Goal: Information Seeking & Learning: Learn about a topic

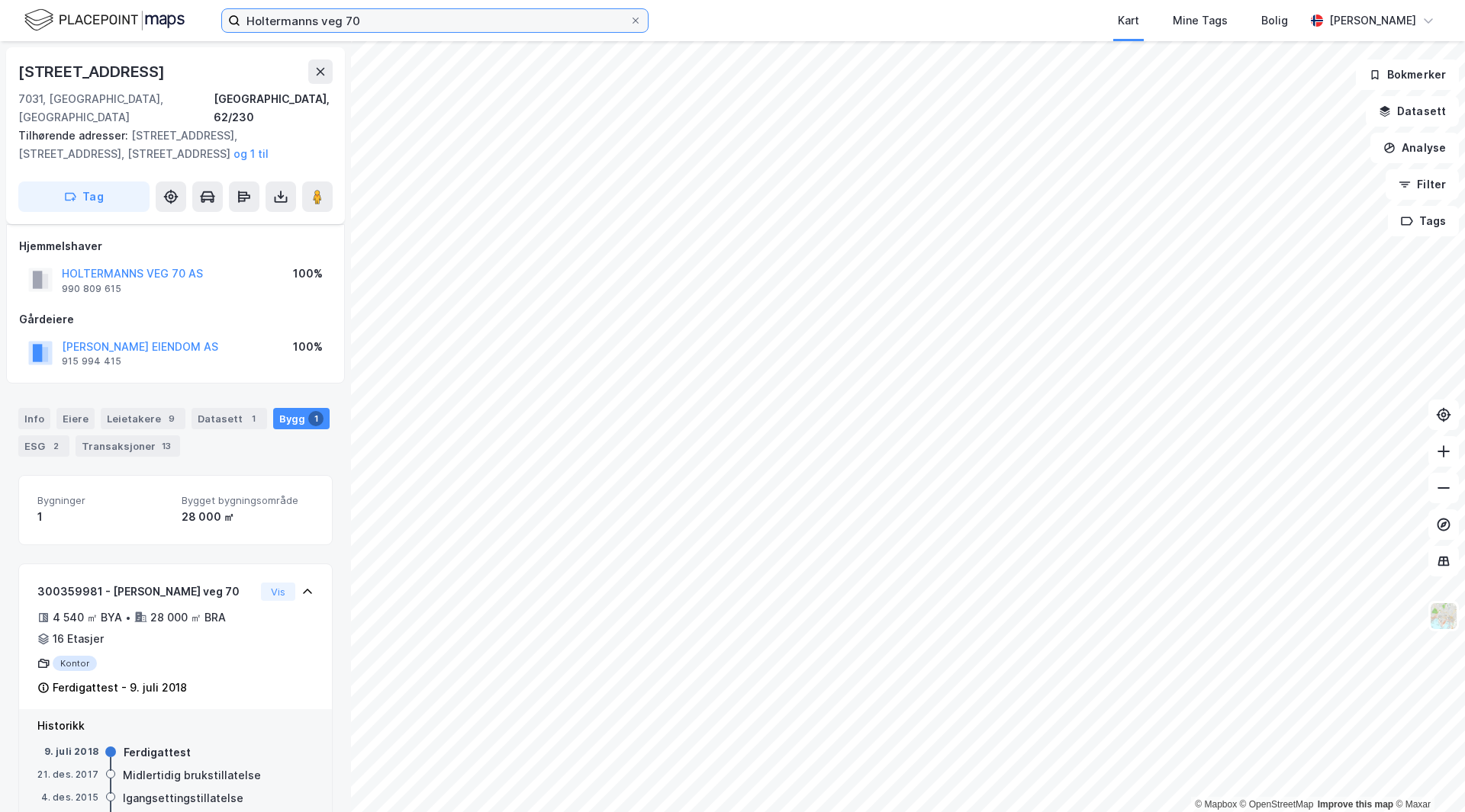
scroll to position [44, 0]
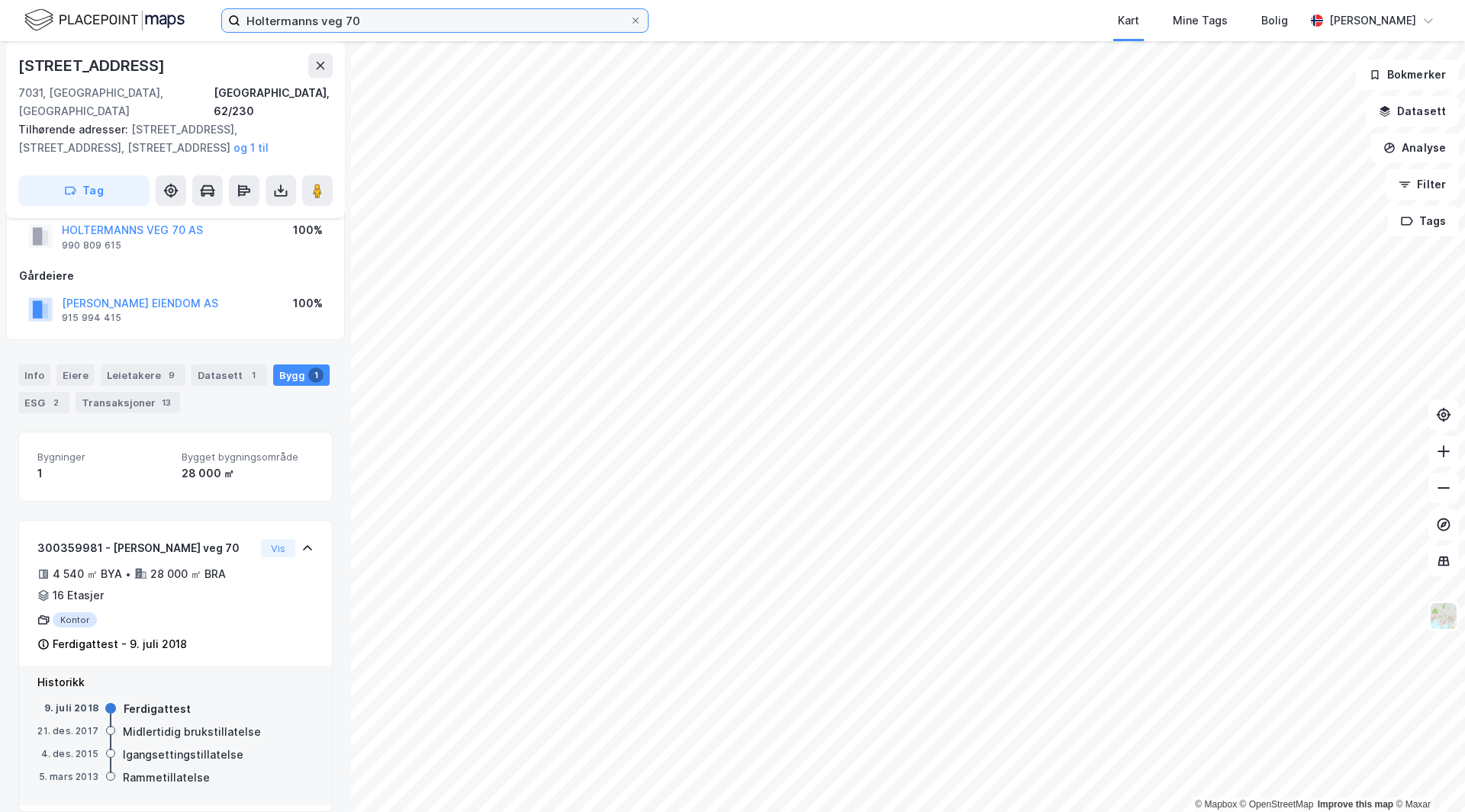
click at [392, 21] on input "Holtermanns veg 70" at bounding box center [435, 20] width 389 height 23
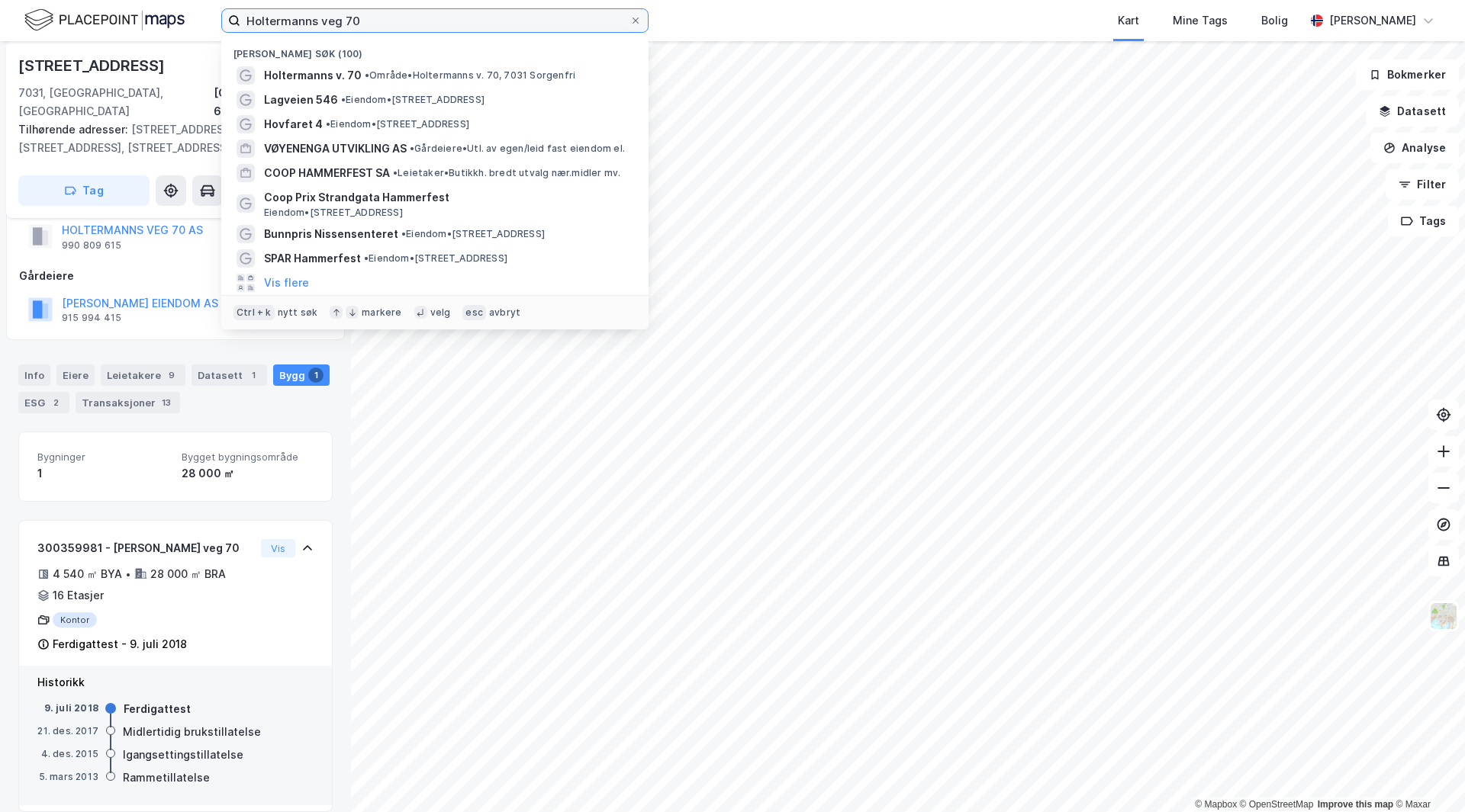
click at [394, 20] on input "Holtermanns veg 70" at bounding box center [435, 20] width 389 height 23
paste input "[STREET_ADDRESS]"
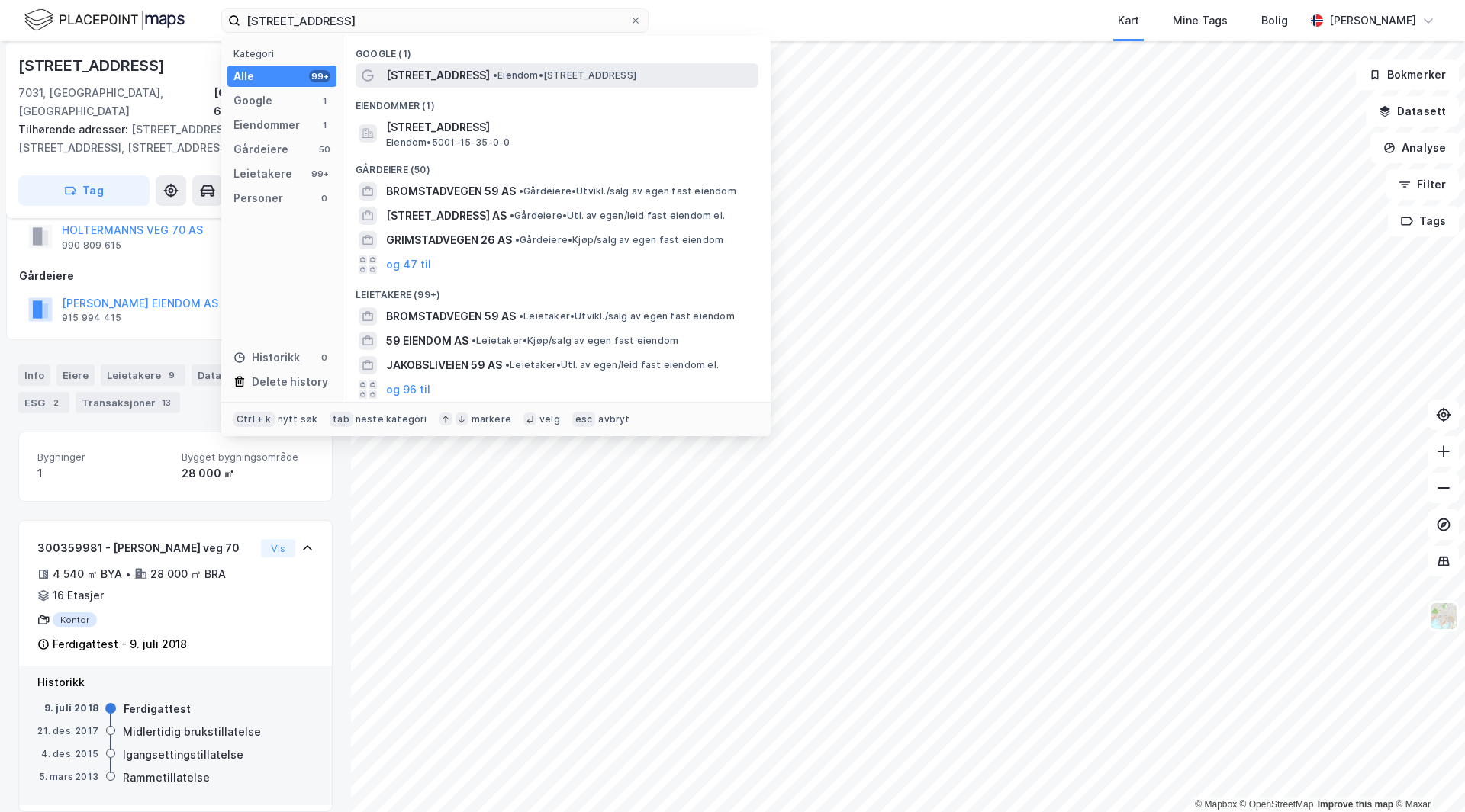
click at [507, 82] on div "[STREET_ADDRESS] • Eiendom • [STREET_ADDRESS]" at bounding box center [571, 75] width 369 height 18
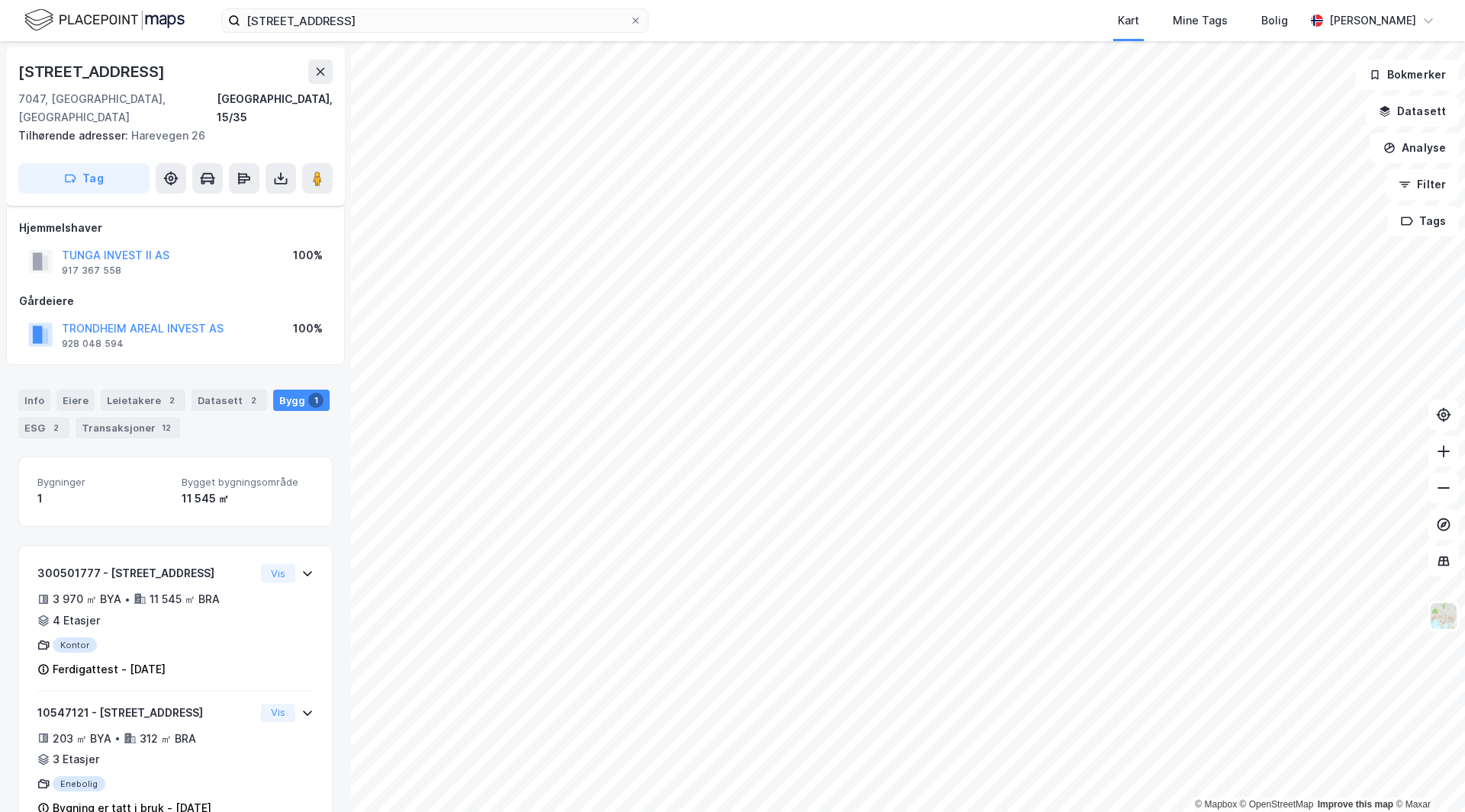
scroll to position [24, 0]
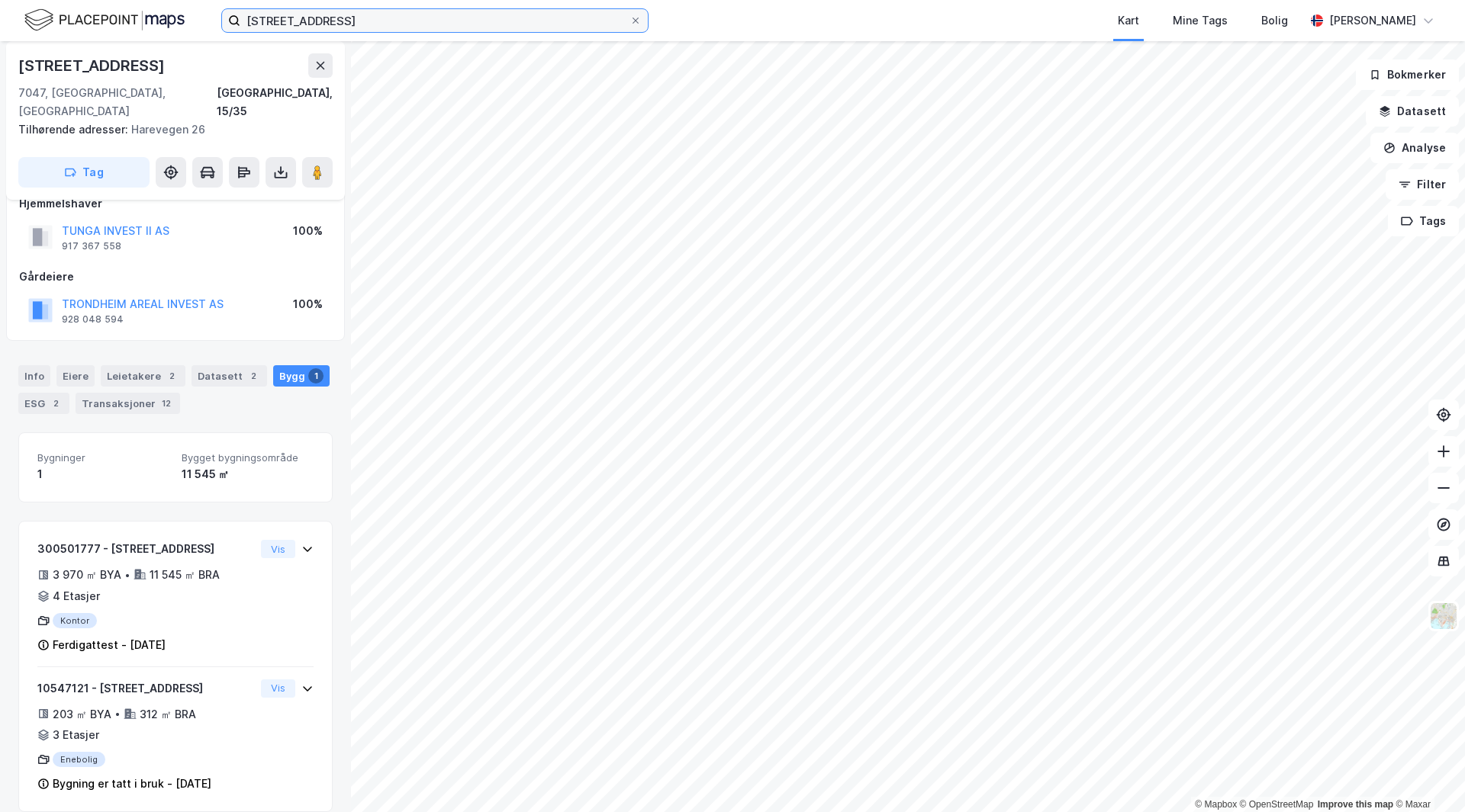
click at [422, 21] on input "[STREET_ADDRESS]" at bounding box center [435, 20] width 389 height 23
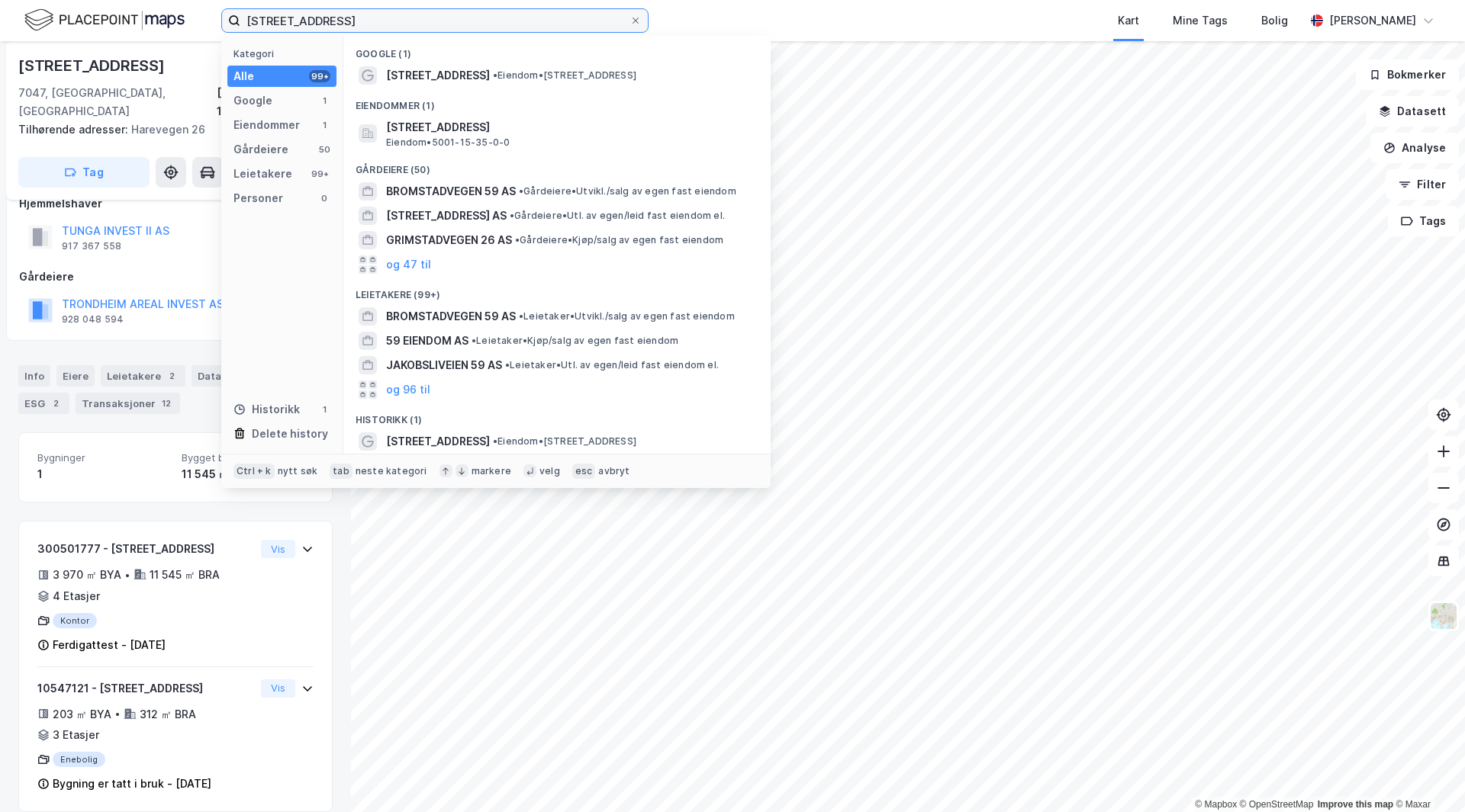
click at [423, 21] on input "[STREET_ADDRESS]" at bounding box center [435, 20] width 389 height 23
paste input "[PERSON_NAME] veg 12"
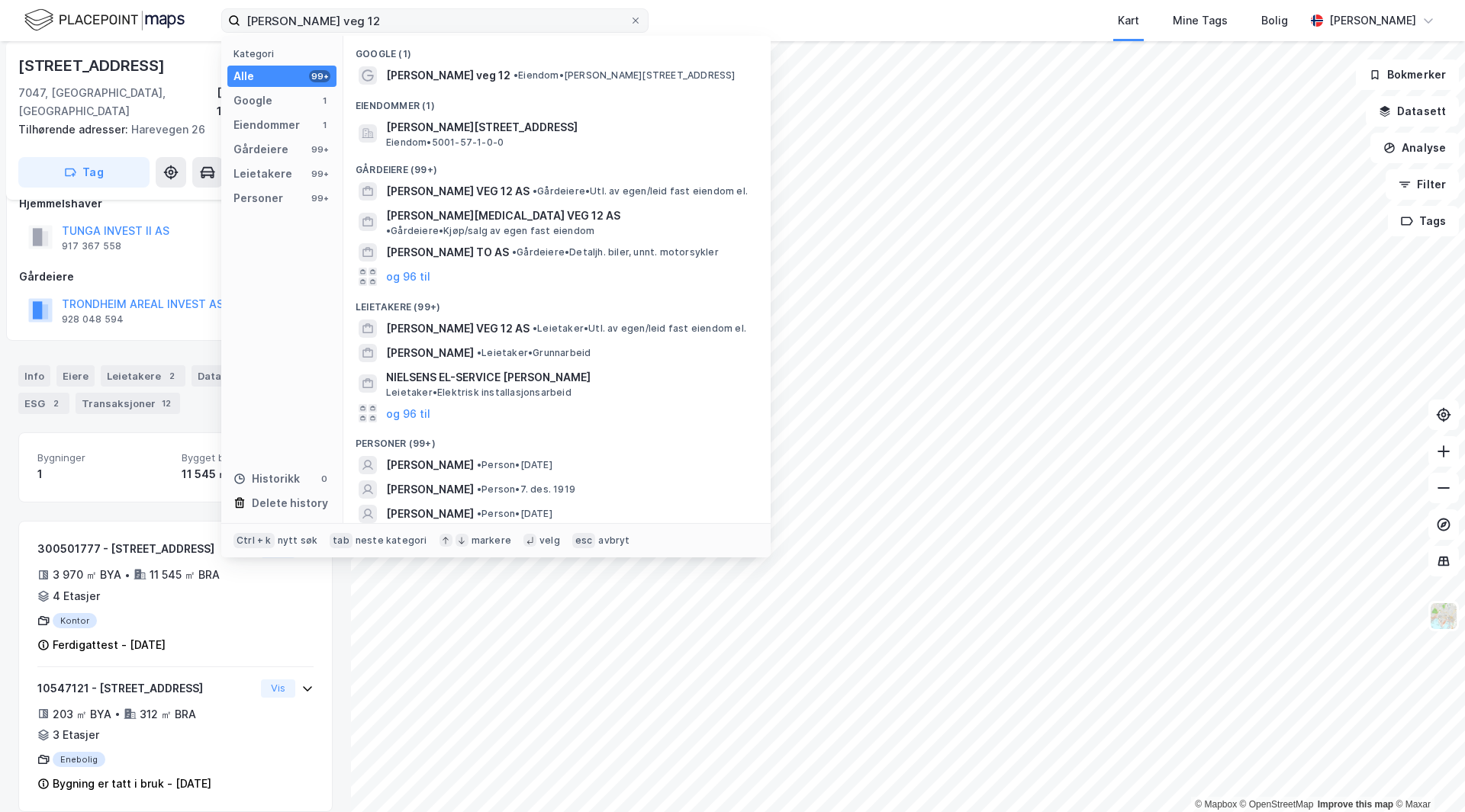
click at [433, 78] on span "[PERSON_NAME] veg 12" at bounding box center [448, 75] width 125 height 18
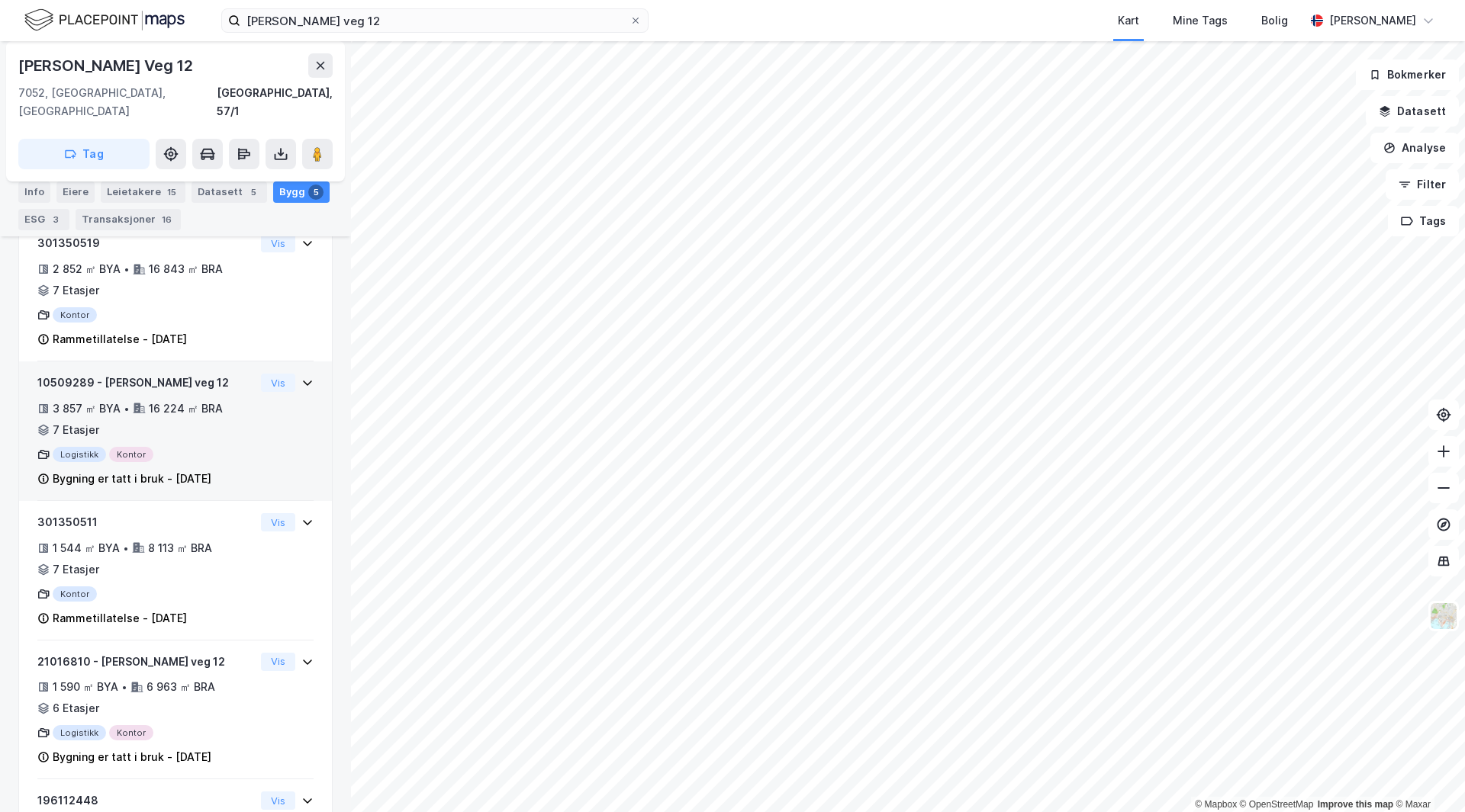
scroll to position [386, 0]
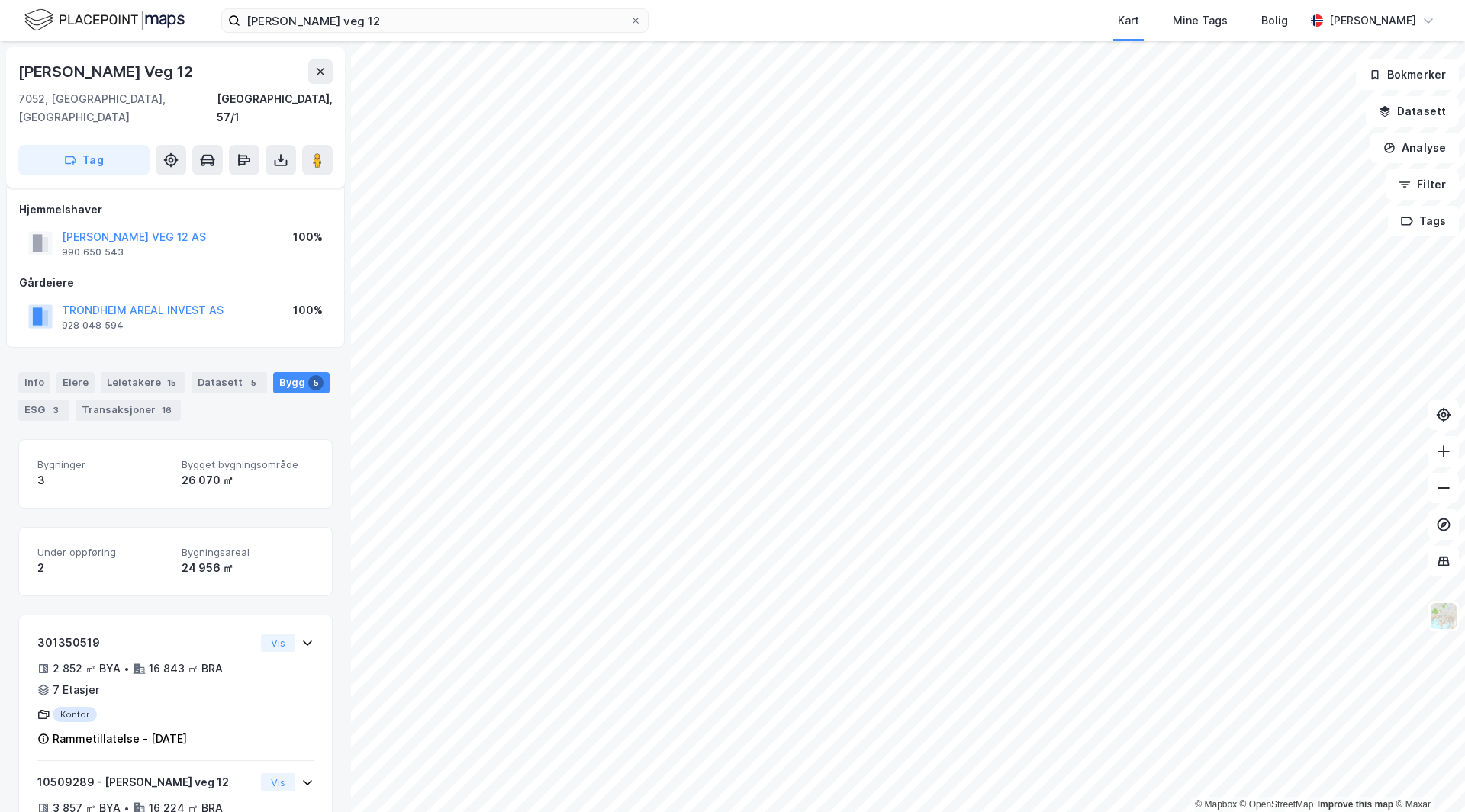
scroll to position [386, 0]
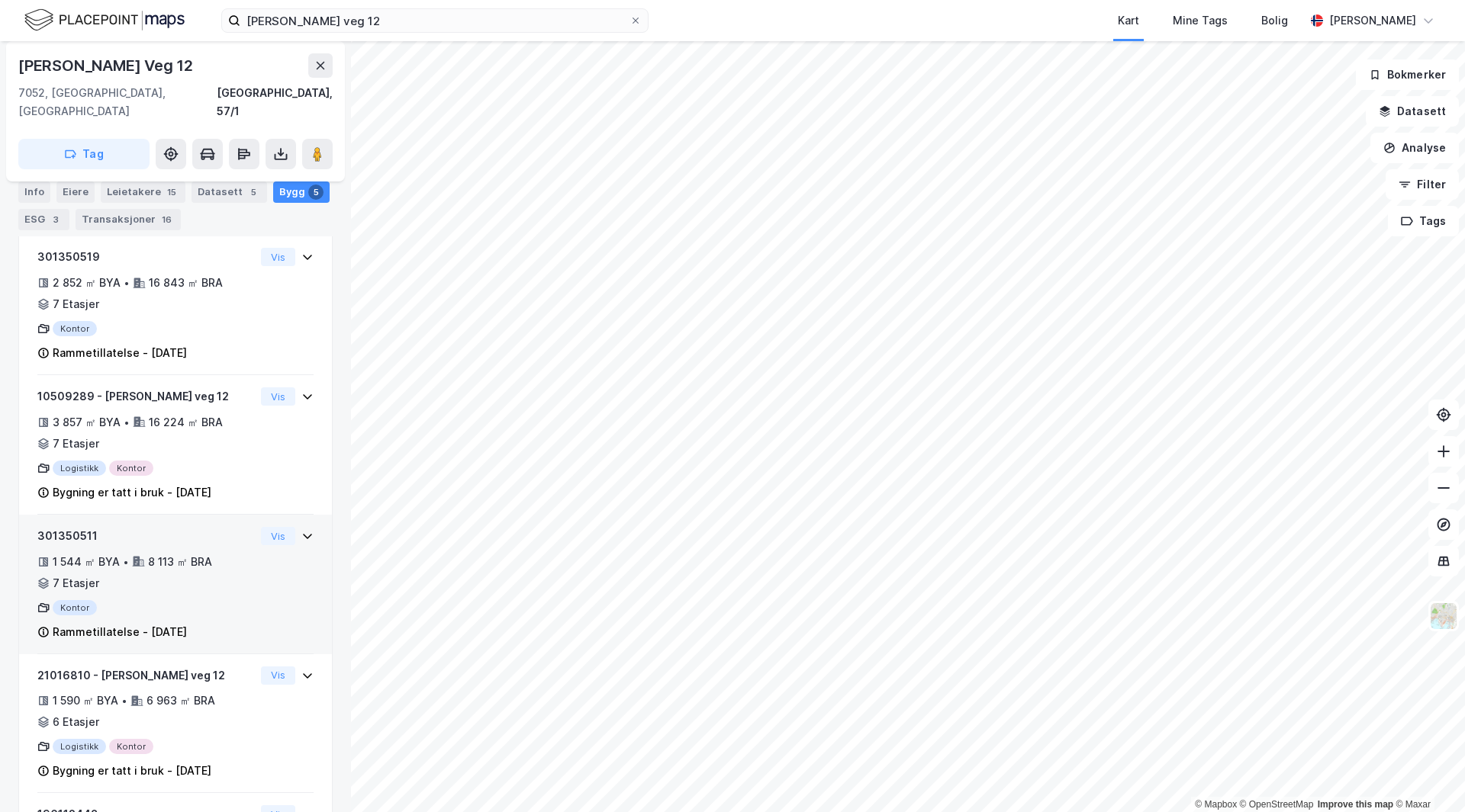
click at [215, 577] on div "301350511 1 544 ㎡ BYA • 8 113 ㎡ BRA • 7 Etasjer Kontor Rammetillatelse - [DATE]" at bounding box center [146, 583] width 217 height 114
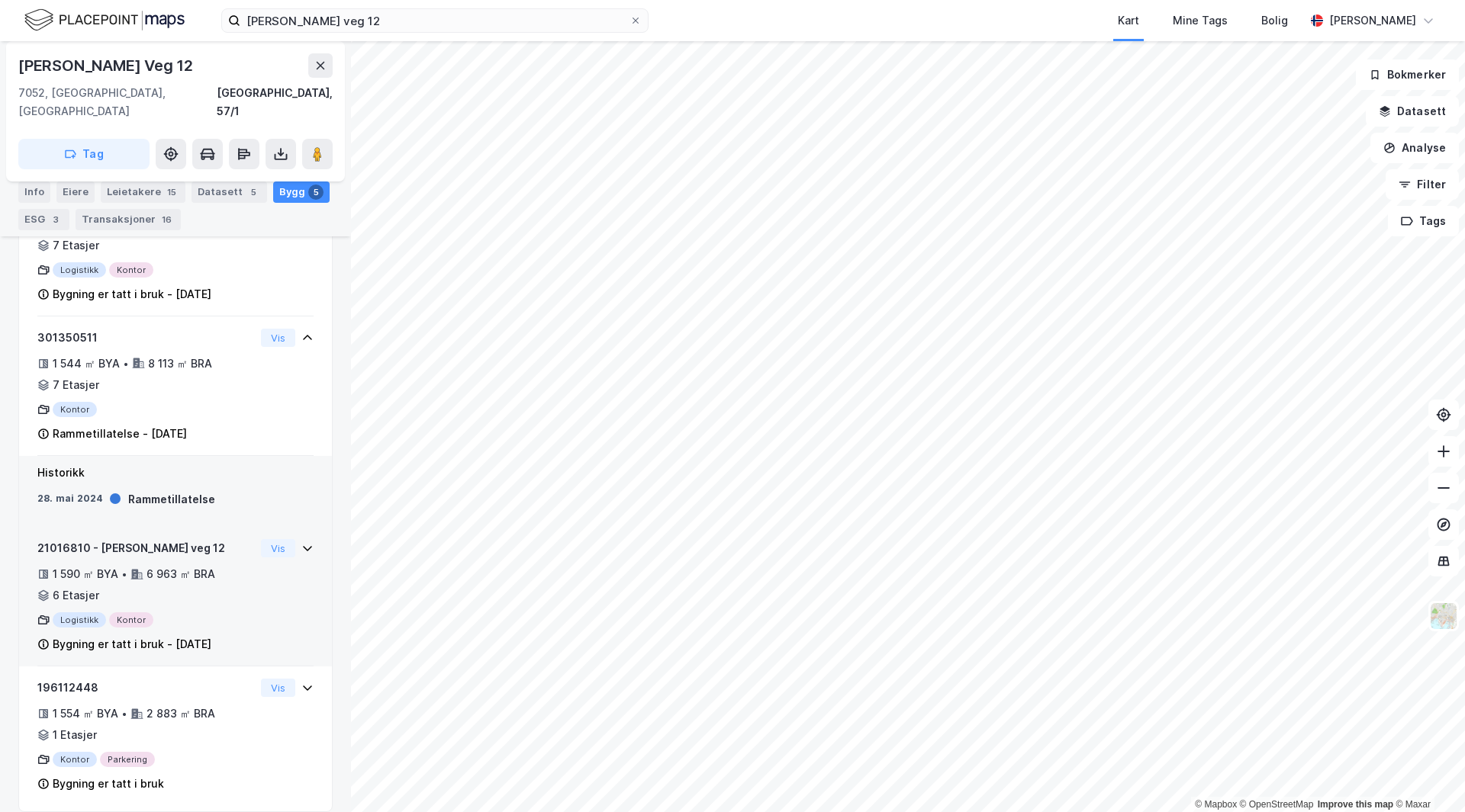
scroll to position [126, 0]
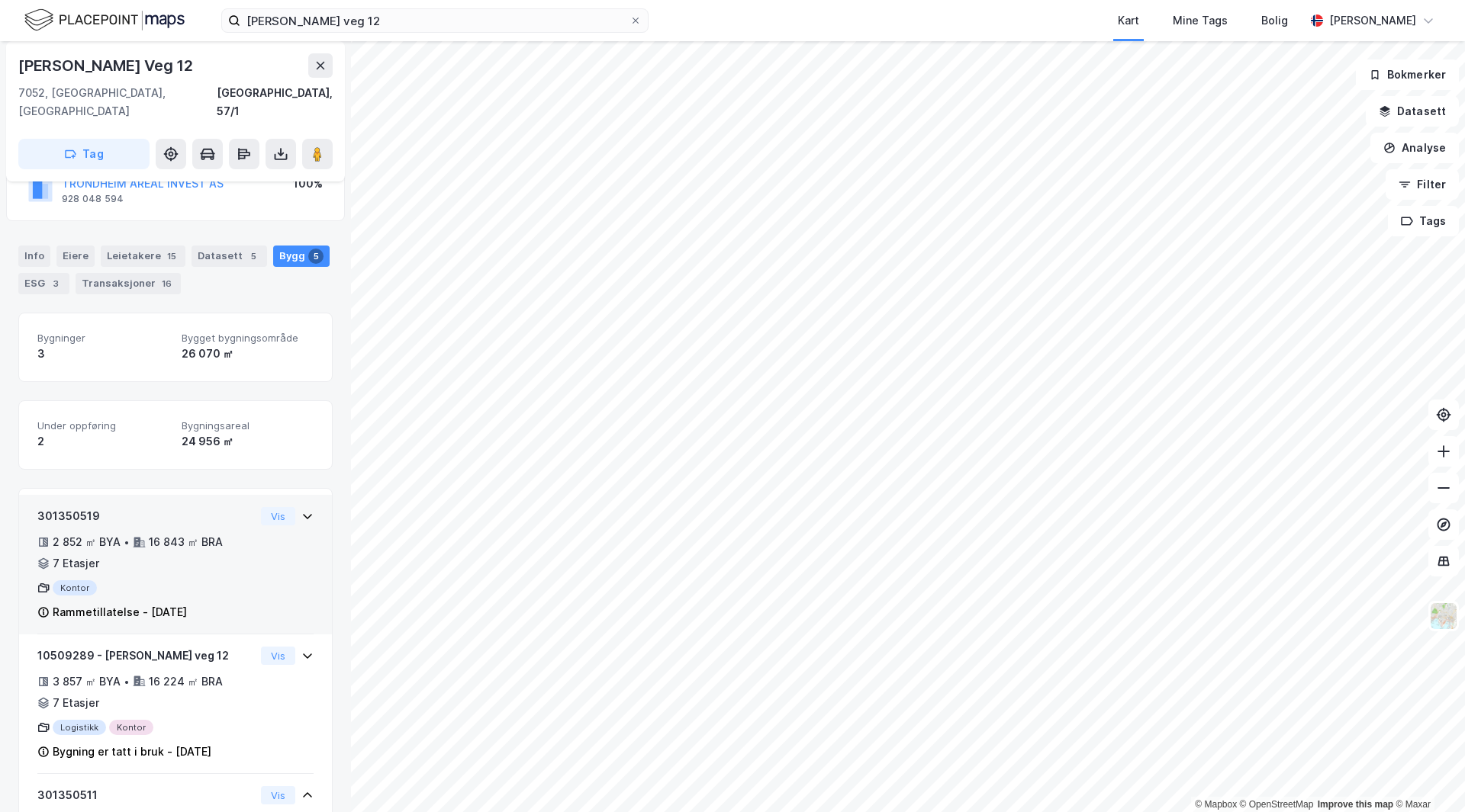
click at [217, 556] on div "301350519 2 852 ㎡ BYA • 16 843 ㎡ BRA • 7 Etasjer Kontor Rammetillatelse - [DATE]" at bounding box center [146, 564] width 217 height 114
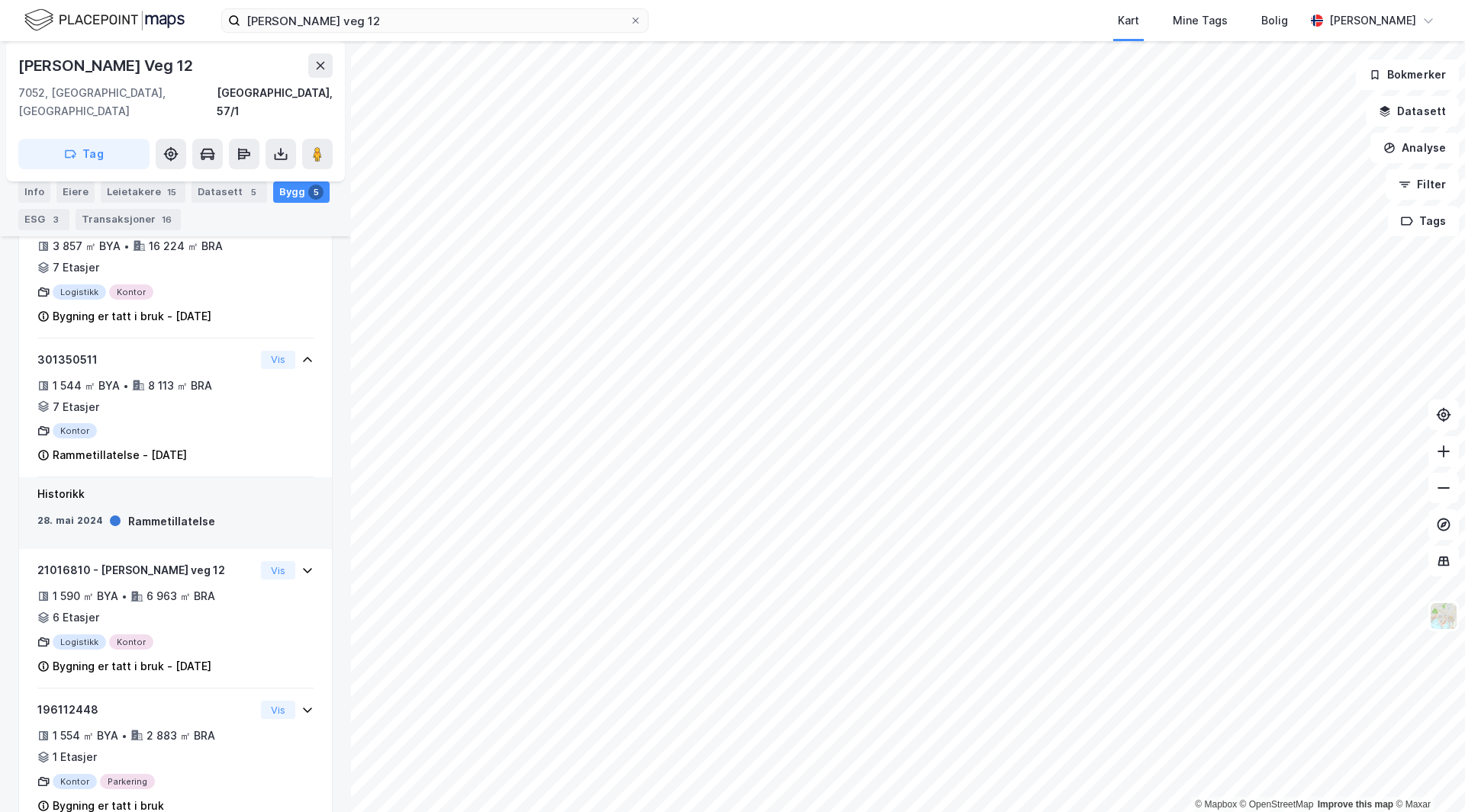
scroll to position [656, 0]
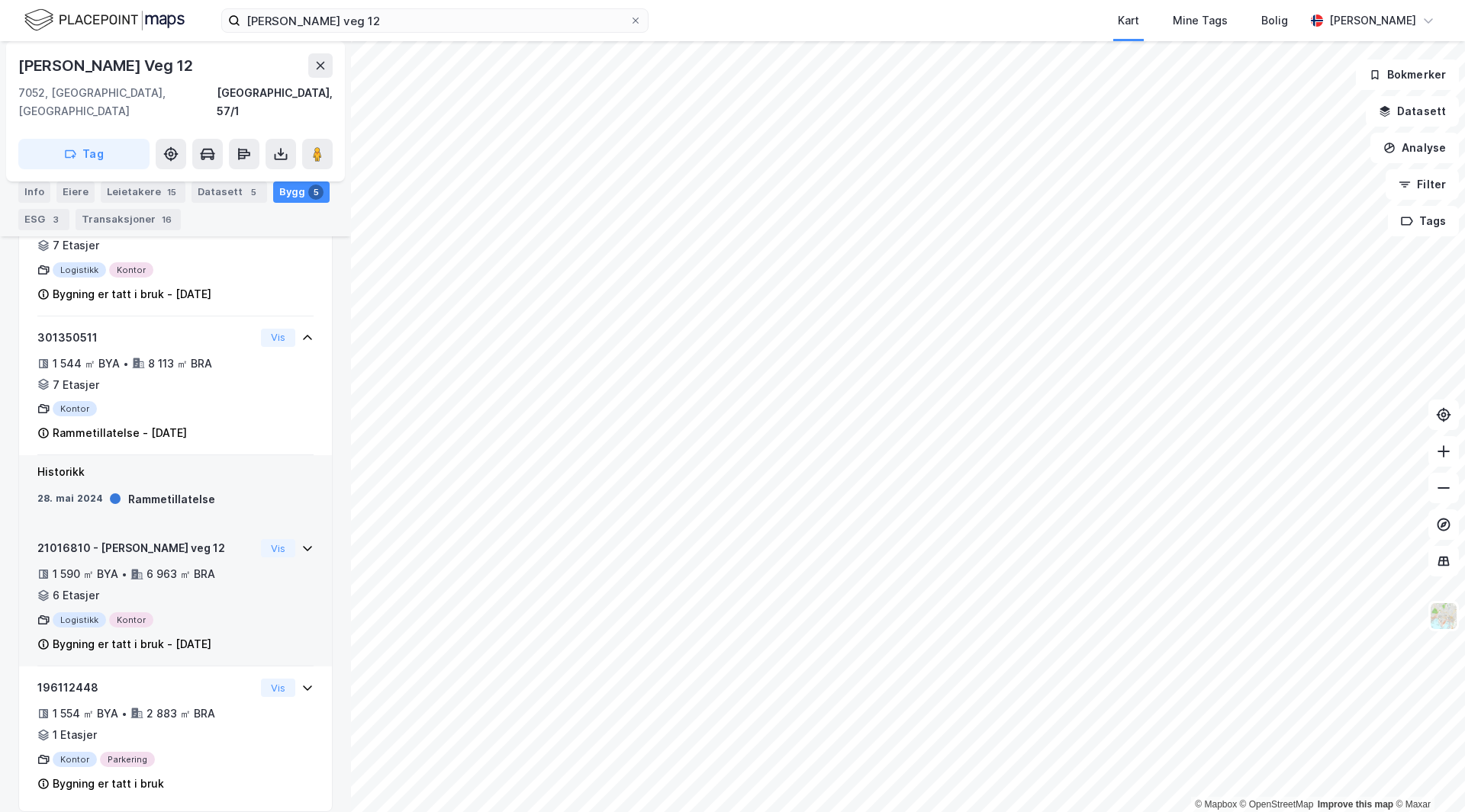
click at [305, 532] on div "21016810 - [PERSON_NAME] veg 12 1 590 ㎡ BYA • 6 963 ㎡ BRA • 6 Etasjer Logistikk…" at bounding box center [175, 597] width 313 height 140
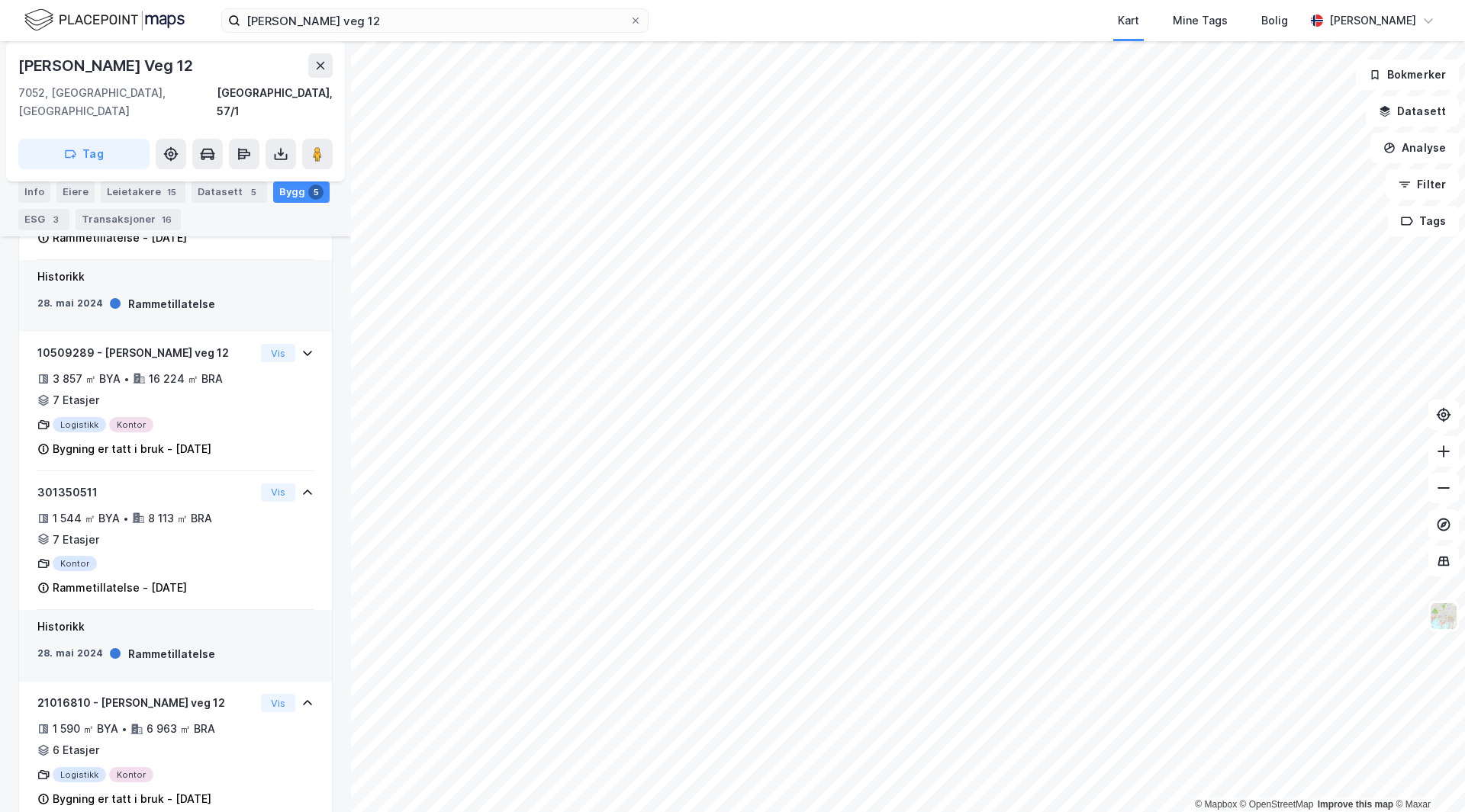
scroll to position [458, 0]
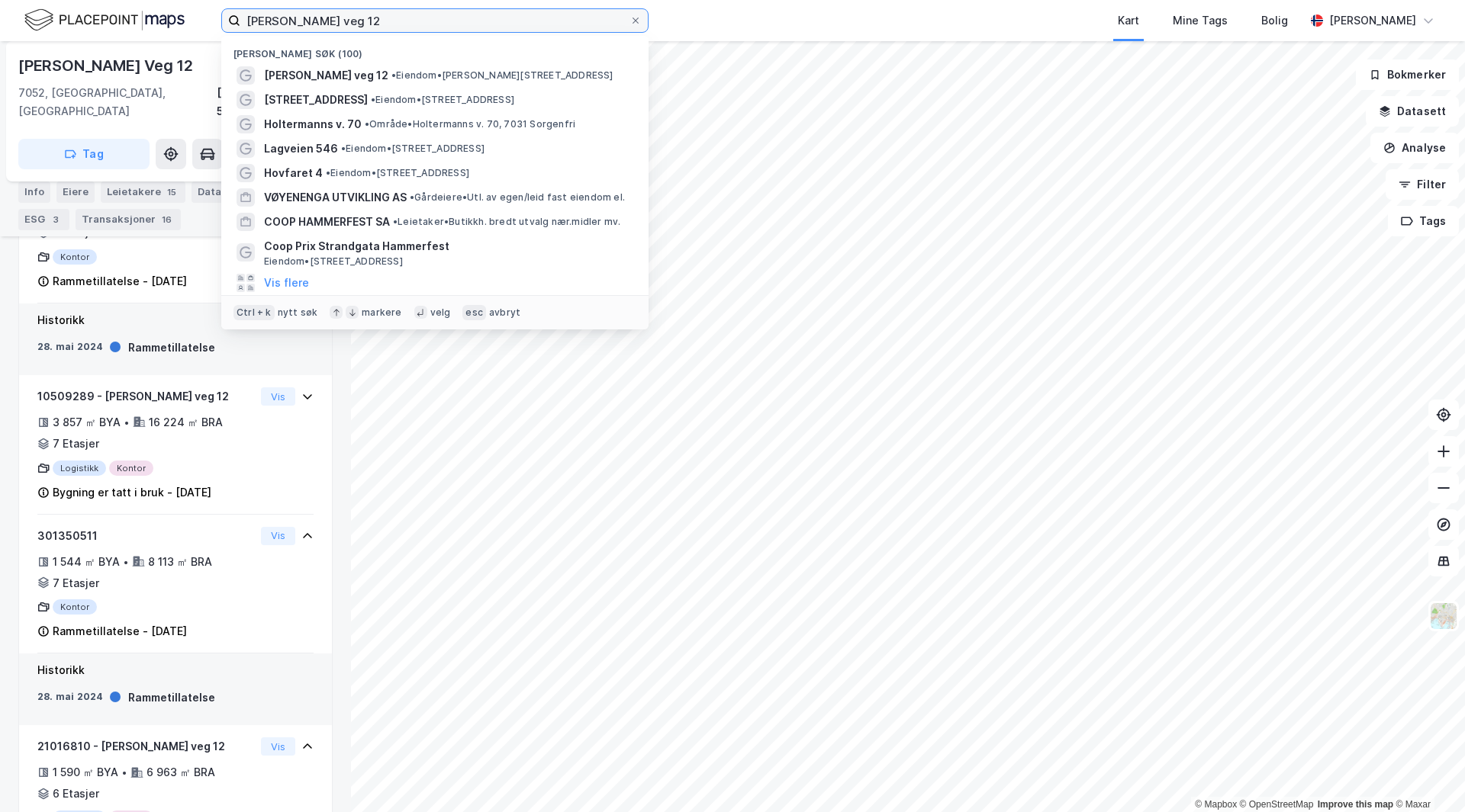
click at [489, 23] on input "[PERSON_NAME] veg 12" at bounding box center [435, 20] width 389 height 23
paste input "Karvesvingen 3"
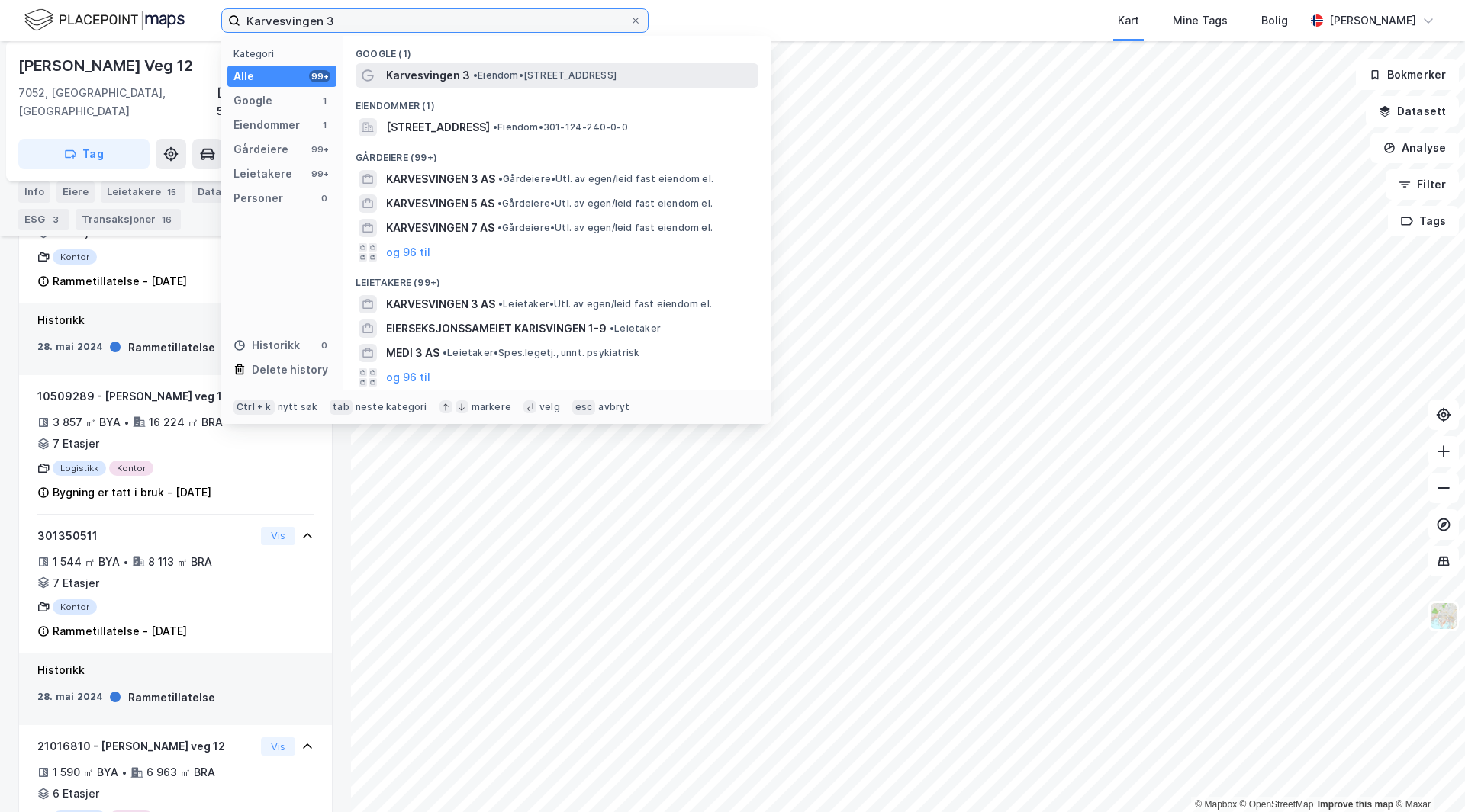
type input "Karvesvingen 3"
click at [481, 76] on span "• Eiendom • [STREET_ADDRESS]" at bounding box center [544, 76] width 143 height 12
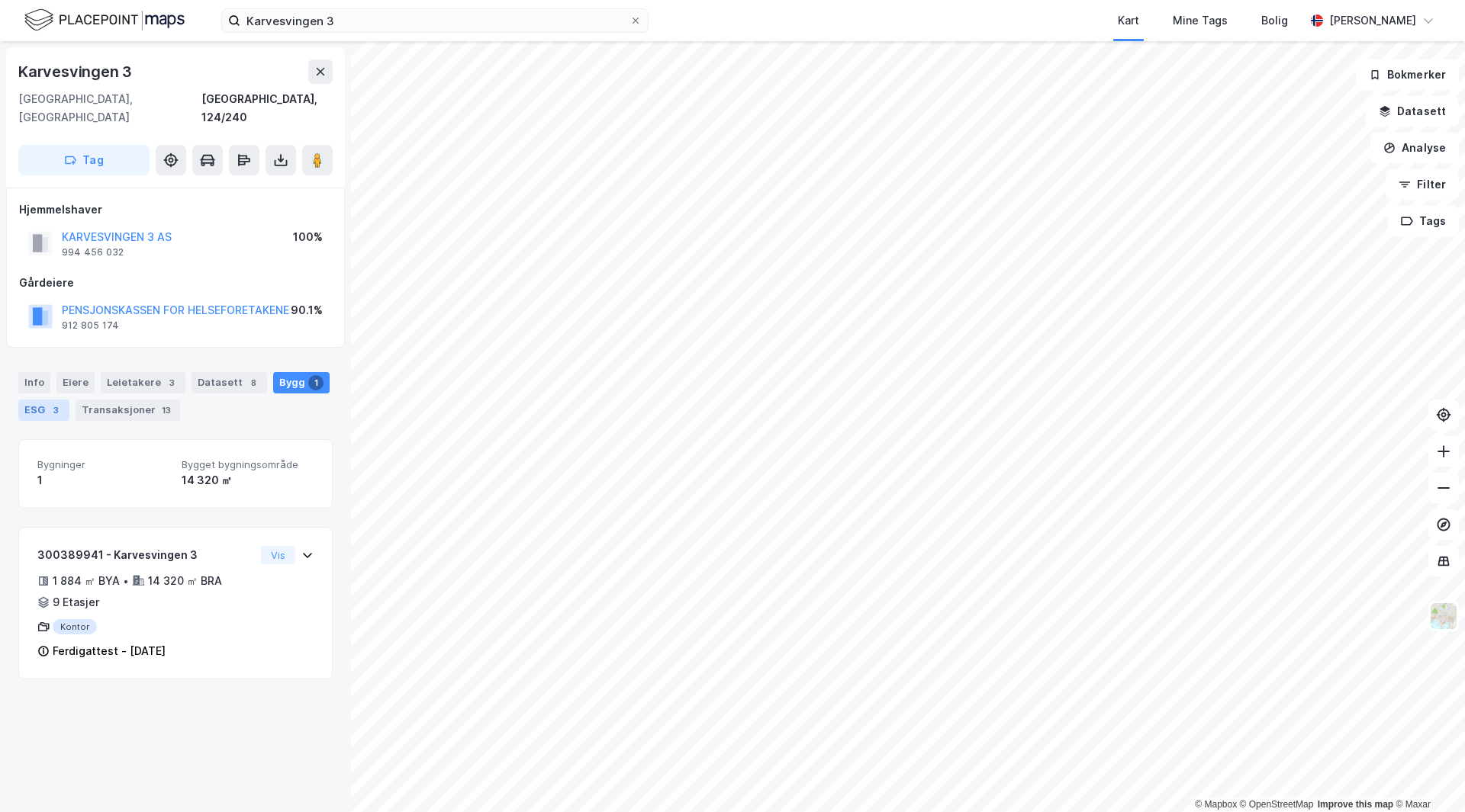
click at [52, 403] on div "3" at bounding box center [55, 410] width 15 height 15
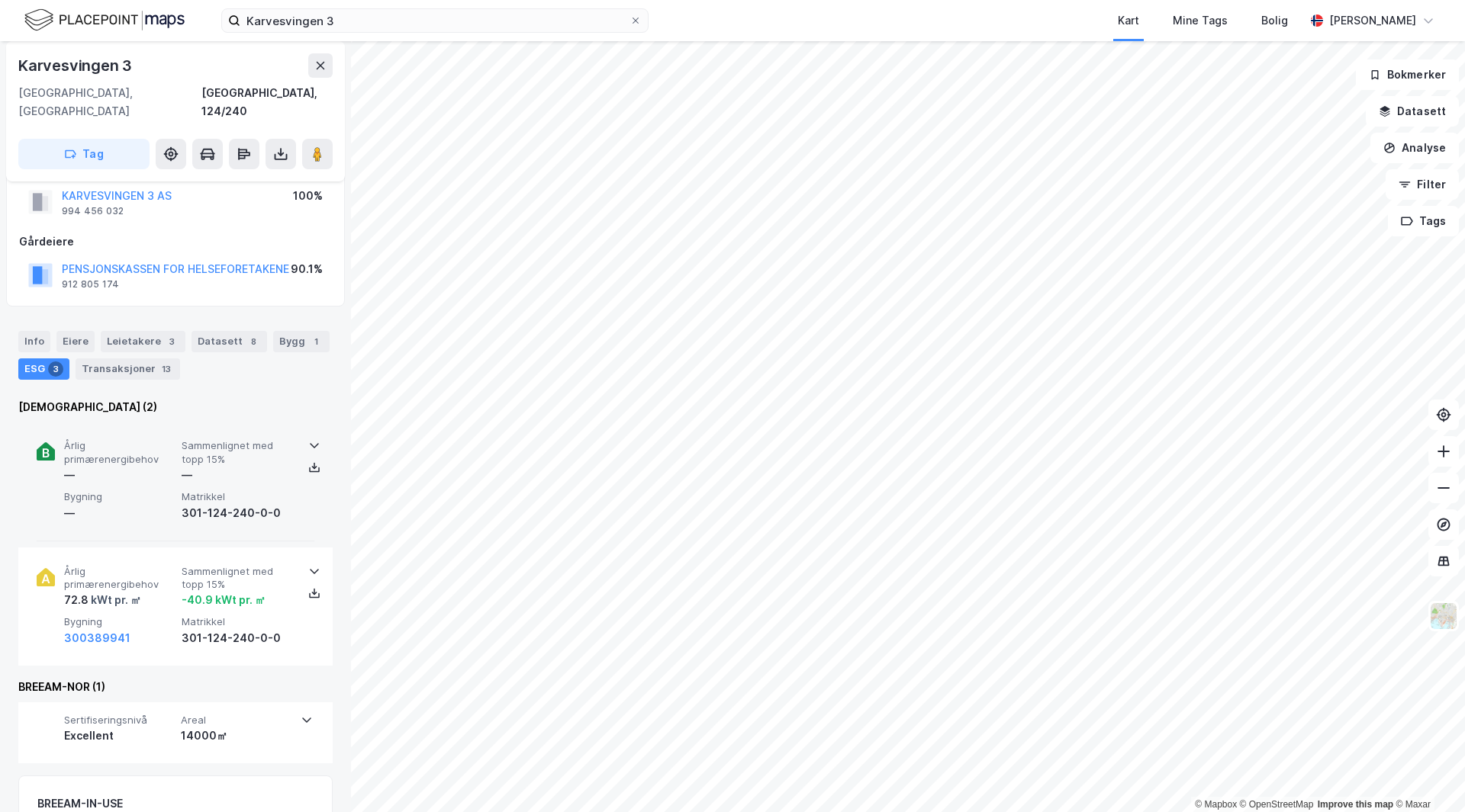
scroll to position [76, 0]
